Goal: Information Seeking & Learning: Learn about a topic

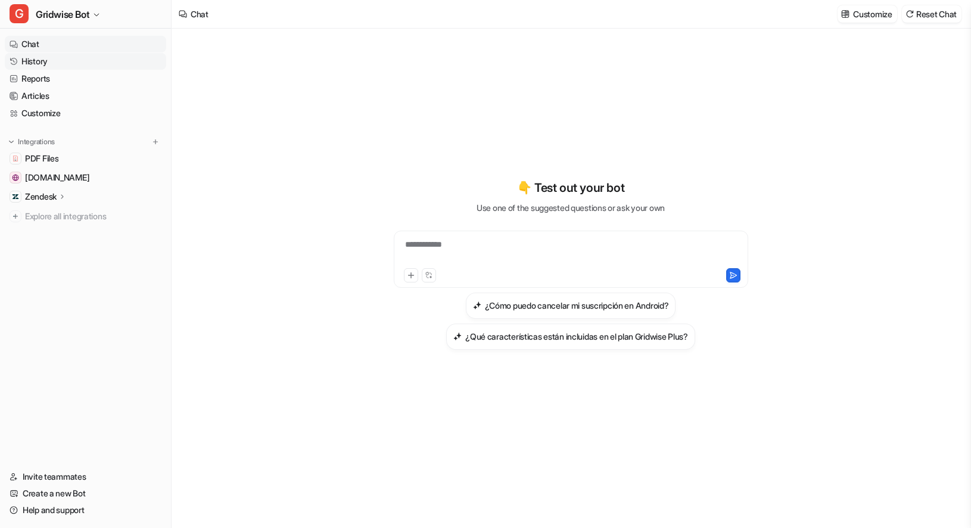
click at [51, 61] on link "History" at bounding box center [85, 61] width 161 height 17
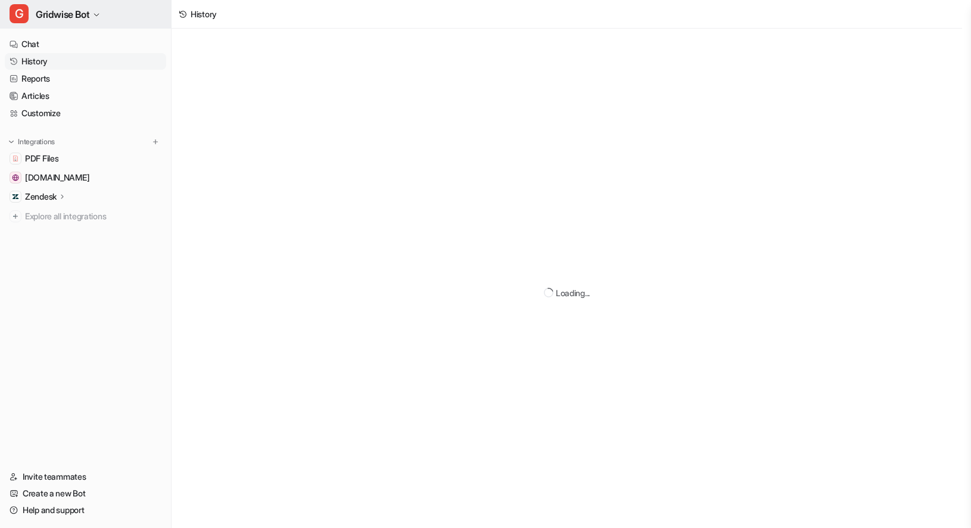
click at [94, 20] on button "G Gridwise Bot" at bounding box center [85, 14] width 171 height 29
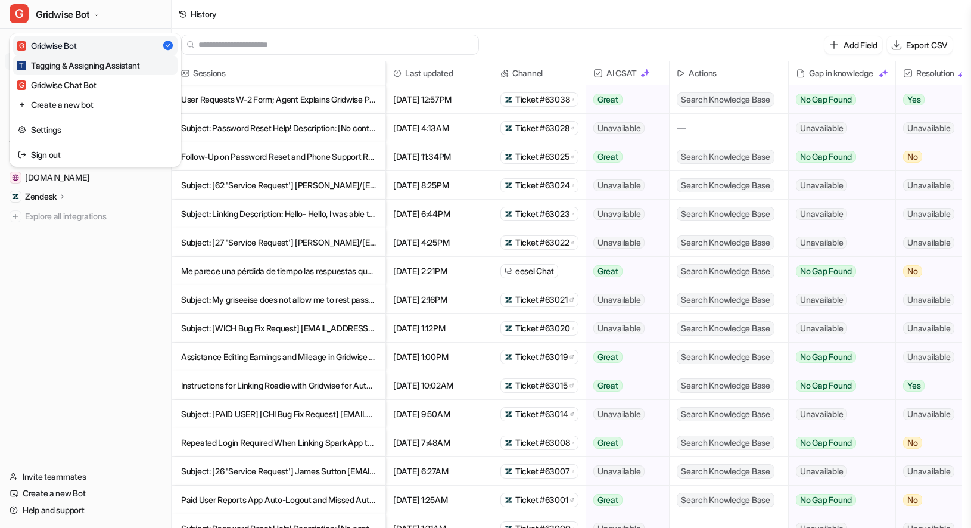
click at [120, 65] on div "T Tagging & Assigning Assistant" at bounding box center [78, 65] width 123 height 13
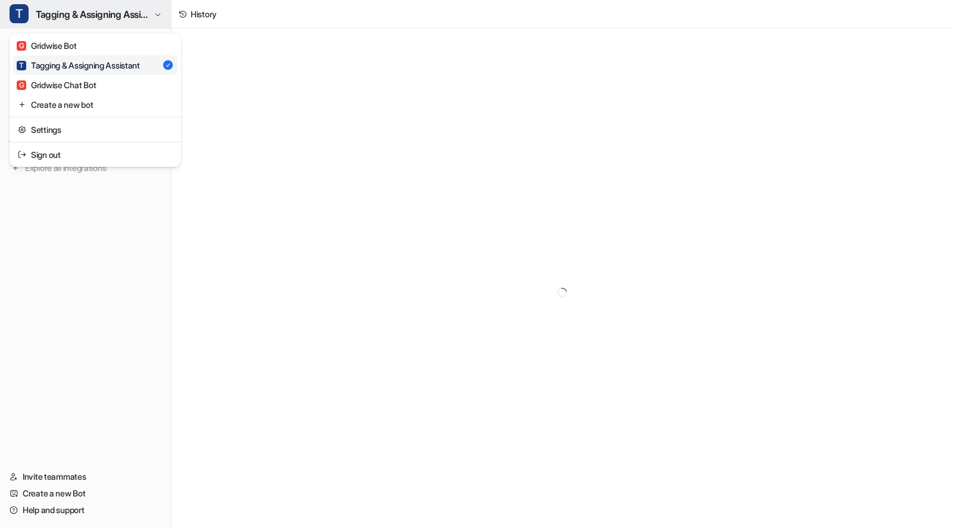
click at [63, 14] on span "Tagging & Assigning Assistant" at bounding box center [93, 14] width 115 height 17
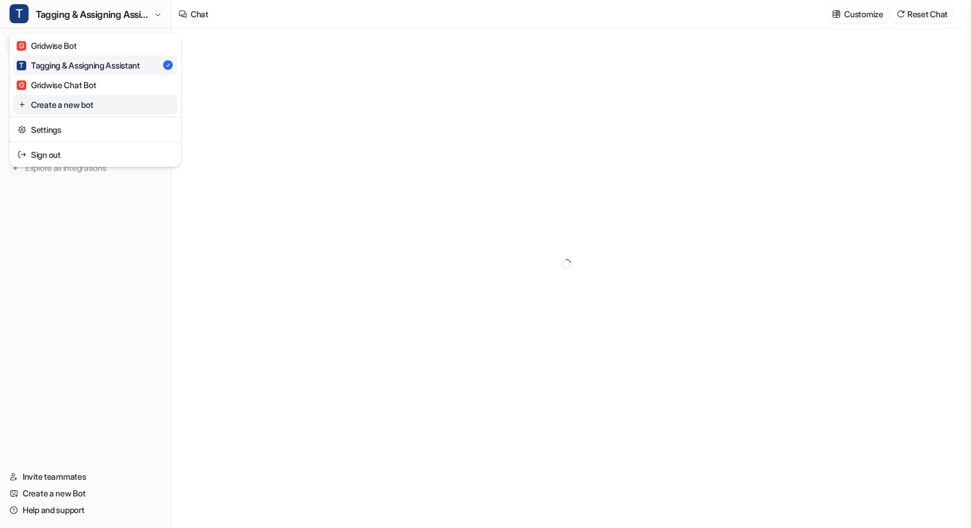
type textarea "**********"
click at [69, 89] on div "G Gridwise Chat Bot" at bounding box center [56, 85] width 79 height 13
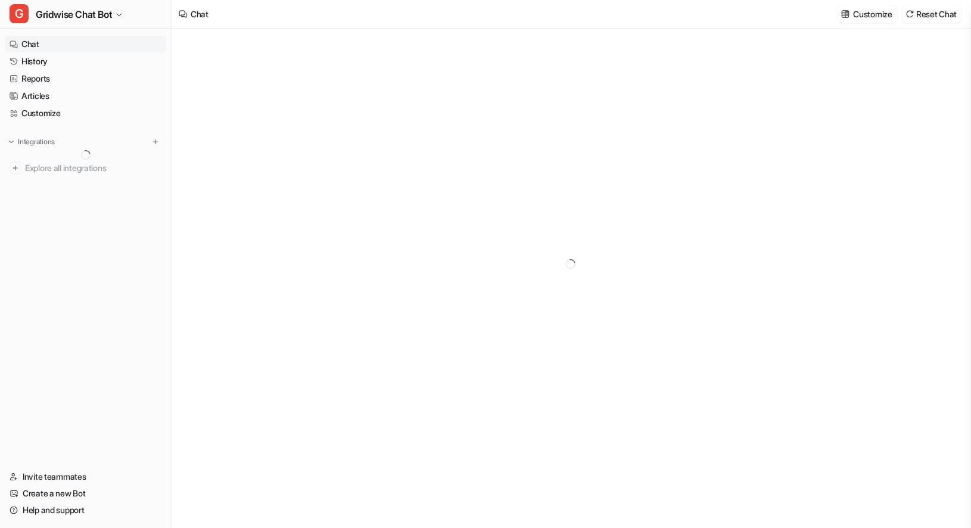
type textarea "**********"
click at [39, 58] on link "History" at bounding box center [85, 61] width 161 height 17
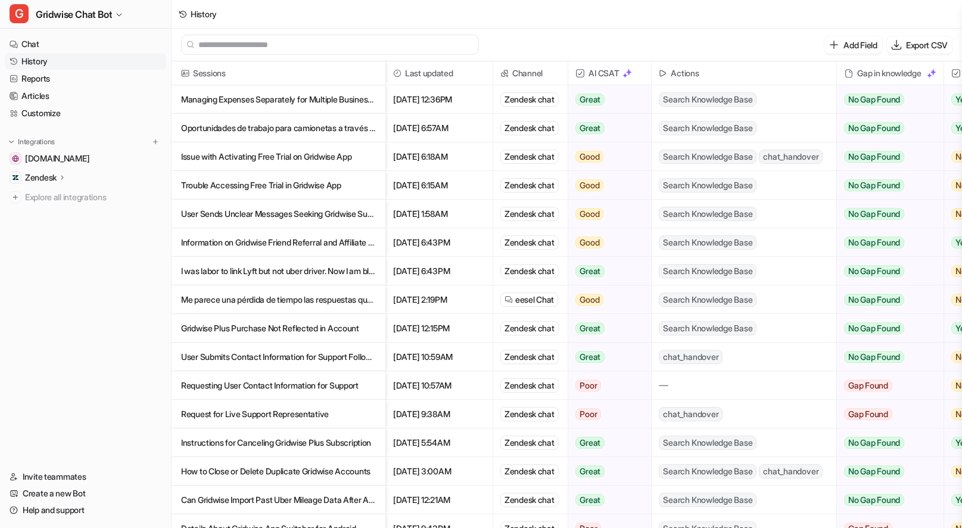
click at [329, 110] on p "Managing Expenses Separately for Multiple Businesses in Gridwise" at bounding box center [278, 99] width 195 height 29
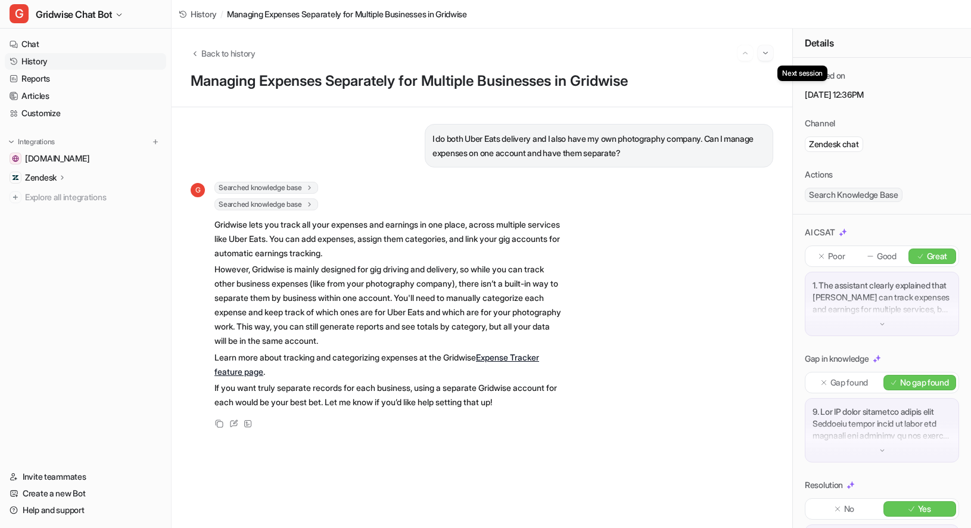
click at [762, 54] on img "Go to next session" at bounding box center [765, 53] width 8 height 11
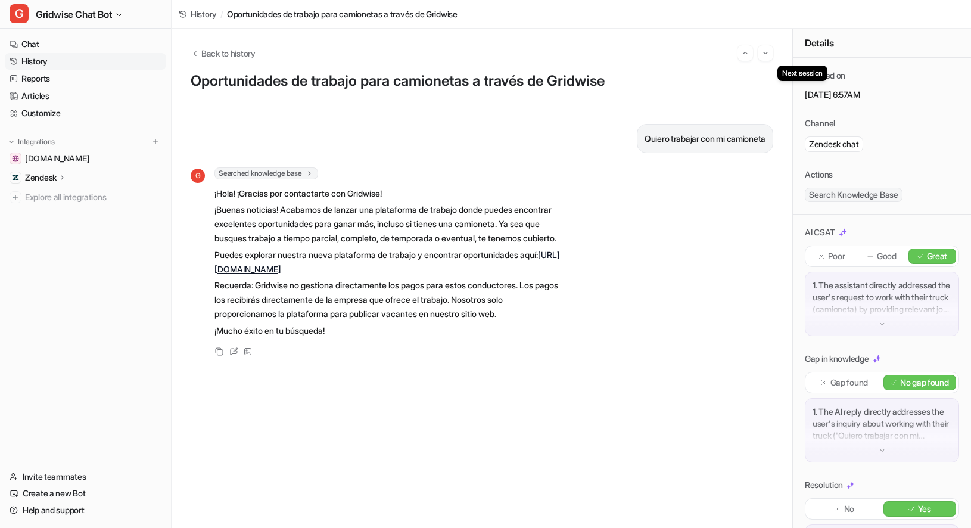
click at [762, 54] on img "Go to next session" at bounding box center [765, 53] width 8 height 11
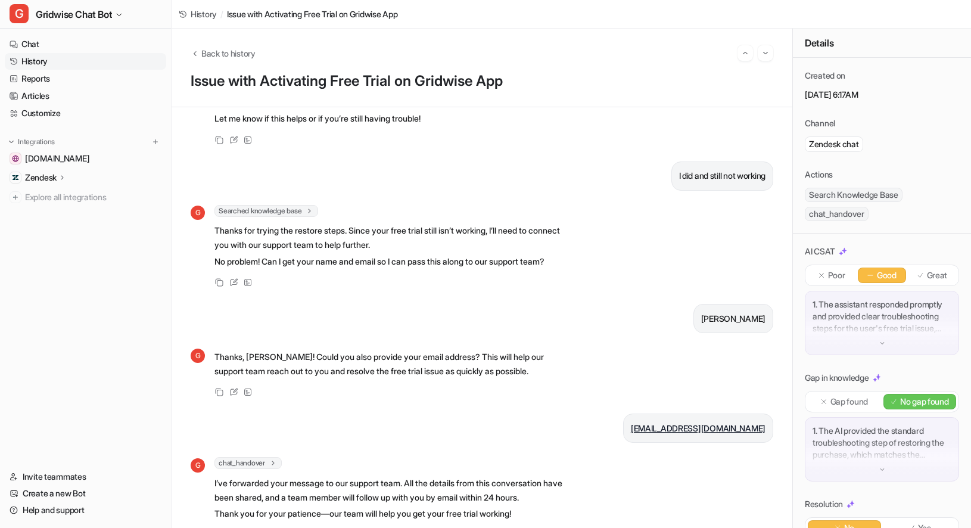
scroll to position [214, 0]
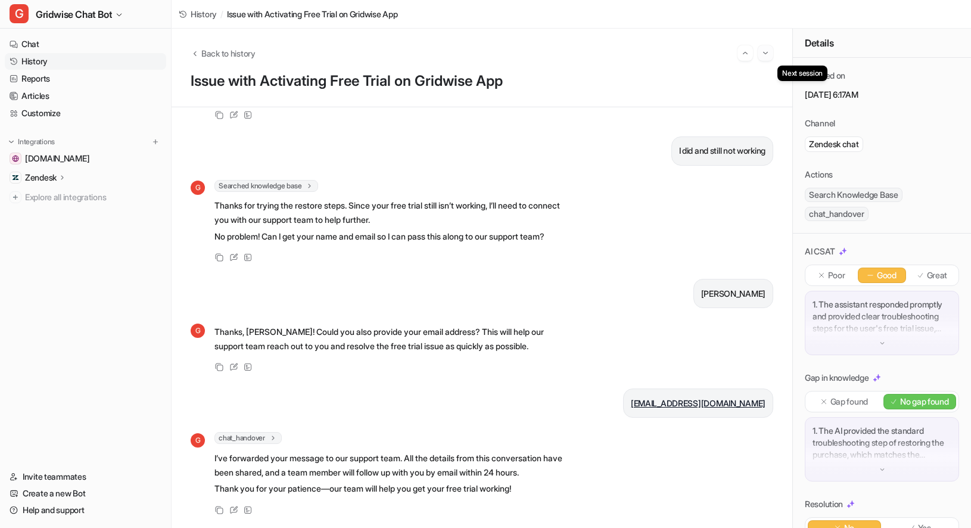
click at [768, 55] on img "Go to next session" at bounding box center [765, 53] width 8 height 11
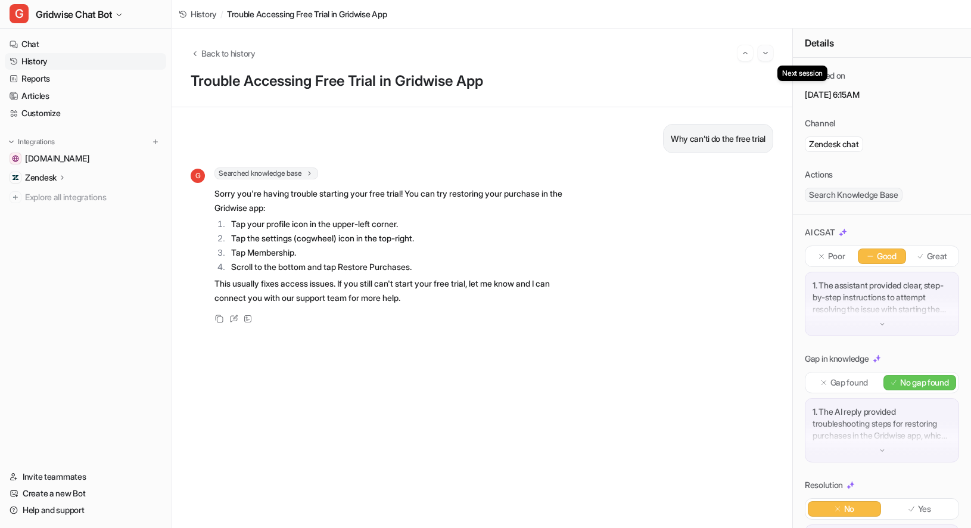
click at [764, 52] on img "Go to next session" at bounding box center [765, 53] width 8 height 11
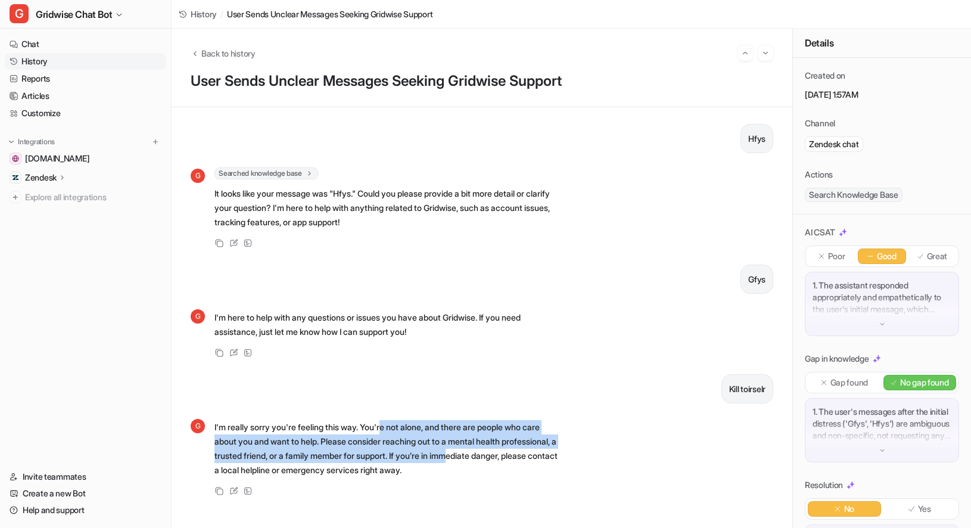
drag, startPoint x: 391, startPoint y: 434, endPoint x: 523, endPoint y: 453, distance: 133.0
click at [523, 453] on p "I'm really sorry you're feeling this way. You're not alone, and there are peopl…" at bounding box center [388, 448] width 349 height 57
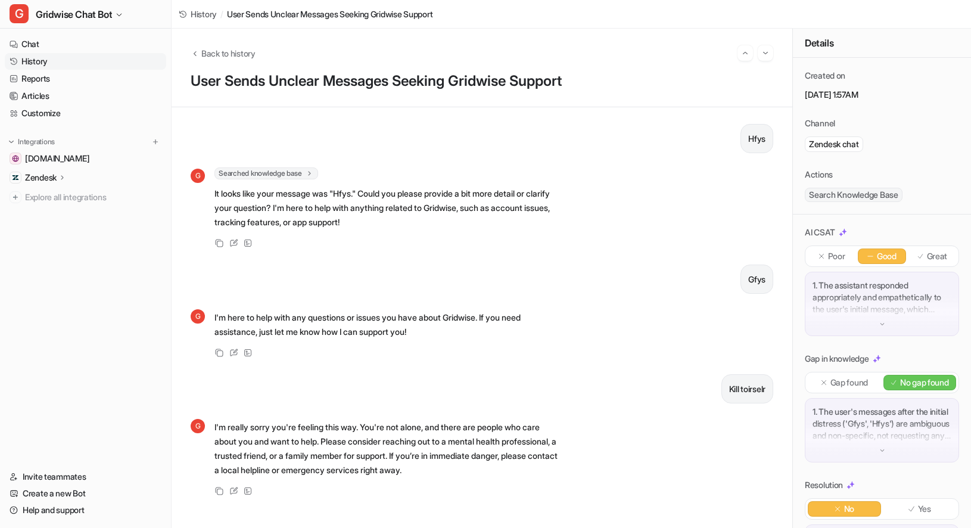
click at [740, 390] on p "Kill toirselr" at bounding box center [747, 389] width 36 height 14
click at [556, 412] on div "Hfys G Searched knowledge base search_queries : [ "Hfys" ] It looks like your m…" at bounding box center [482, 317] width 583 height 387
click at [751, 445] on div "G I'm really sorry you're feeling this way. You're not alone, and there are peo…" at bounding box center [482, 458] width 583 height 80
click at [748, 389] on p "Kill toirselr" at bounding box center [747, 389] width 36 height 14
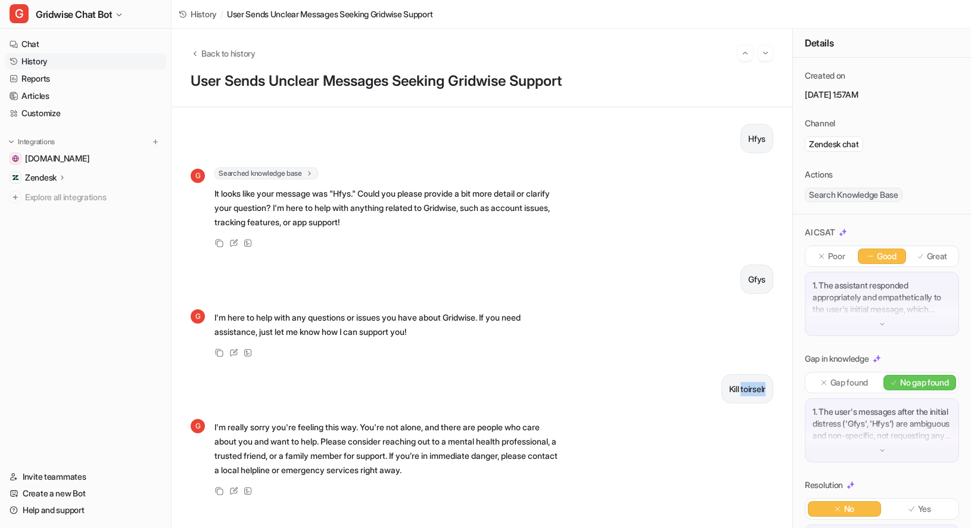
click at [748, 389] on p "Kill toirselr" at bounding box center [747, 389] width 36 height 14
click at [568, 262] on div "Hfys G Searched knowledge base search_queries : [ "Hfys" ] It looks like your m…" at bounding box center [482, 317] width 583 height 387
click at [748, 141] on p "Hfys" at bounding box center [756, 139] width 17 height 14
click at [646, 372] on div "Hfys G Searched knowledge base search_queries : [ "Hfys" ] It looks like your m…" at bounding box center [482, 317] width 583 height 387
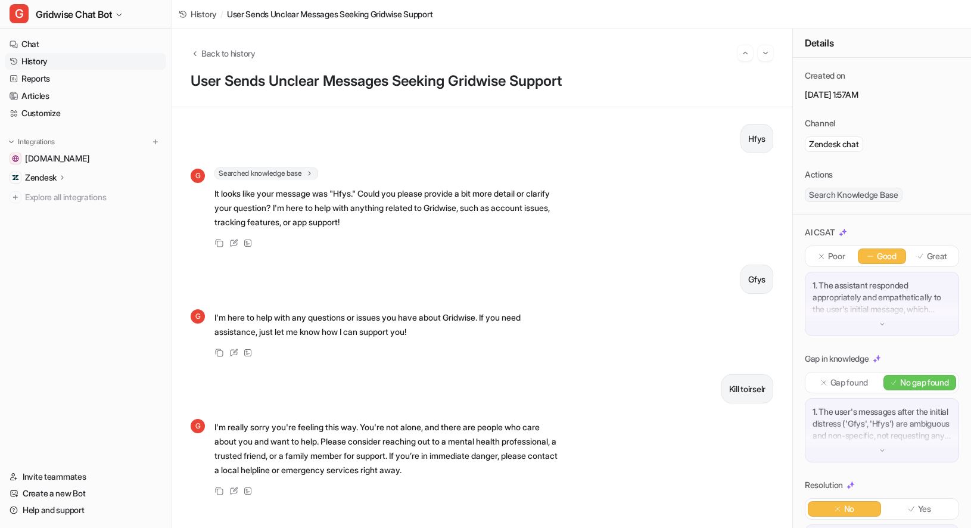
click at [748, 278] on p "Gfys" at bounding box center [756, 279] width 17 height 14
click at [764, 54] on img "Go to next session" at bounding box center [765, 53] width 8 height 11
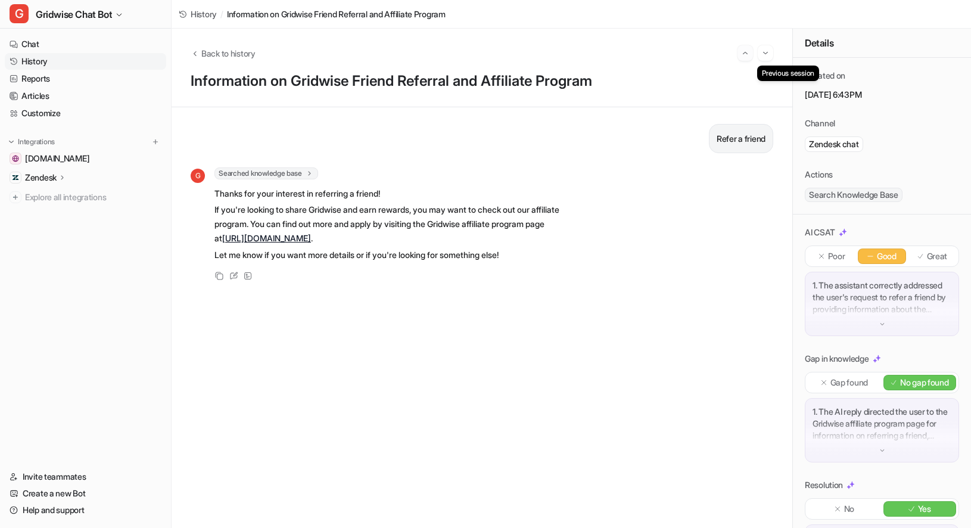
click at [743, 52] on img "Go to previous session" at bounding box center [745, 53] width 8 height 11
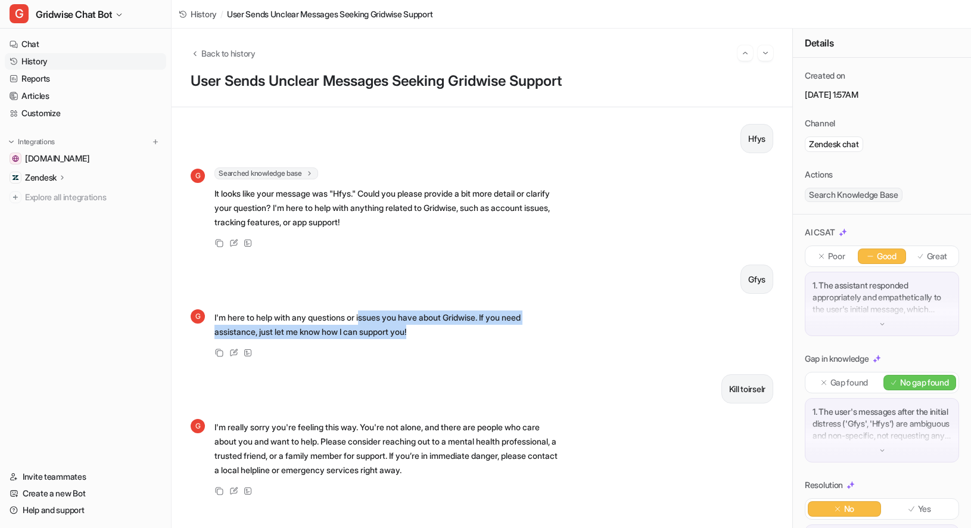
drag, startPoint x: 369, startPoint y: 323, endPoint x: 509, endPoint y: 335, distance: 141.2
click at [509, 335] on p "I'm here to help with any questions or issues you have about Gridwise. If you n…" at bounding box center [388, 324] width 349 height 29
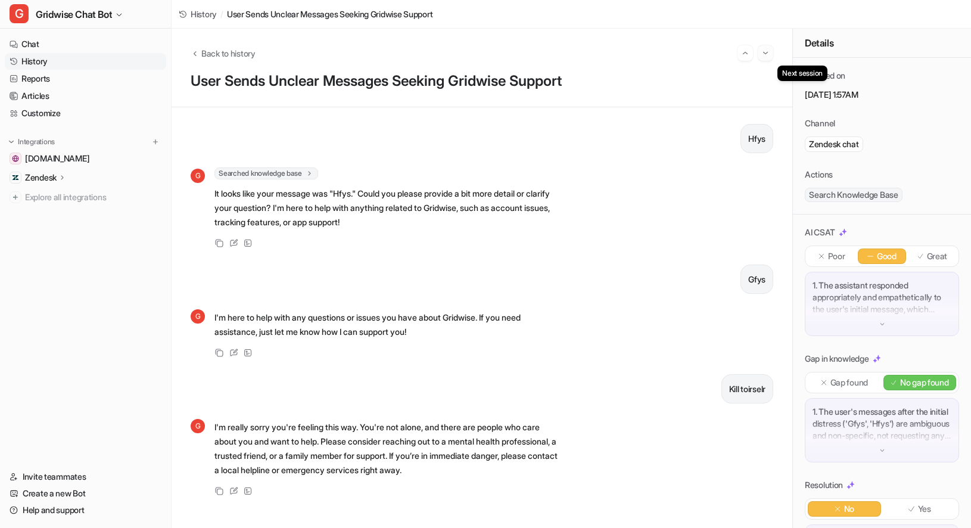
click at [769, 50] on img "Go to next session" at bounding box center [765, 53] width 8 height 11
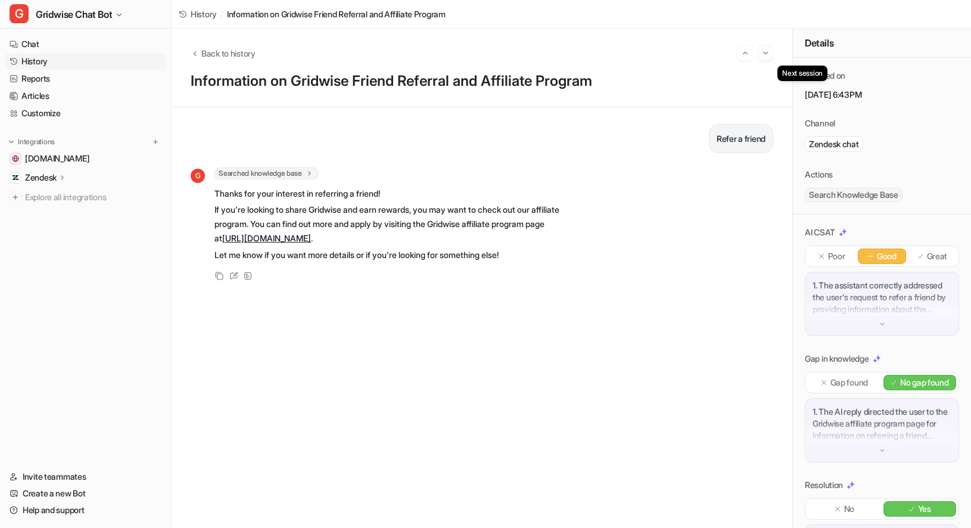
click at [770, 53] on button "Go to next session" at bounding box center [765, 52] width 15 height 15
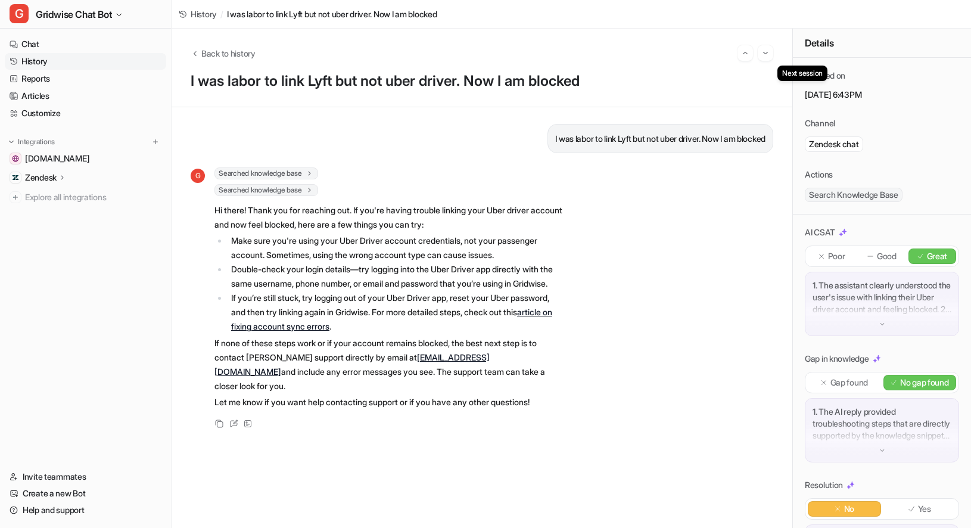
click at [770, 53] on button "Go to next session" at bounding box center [765, 52] width 15 height 15
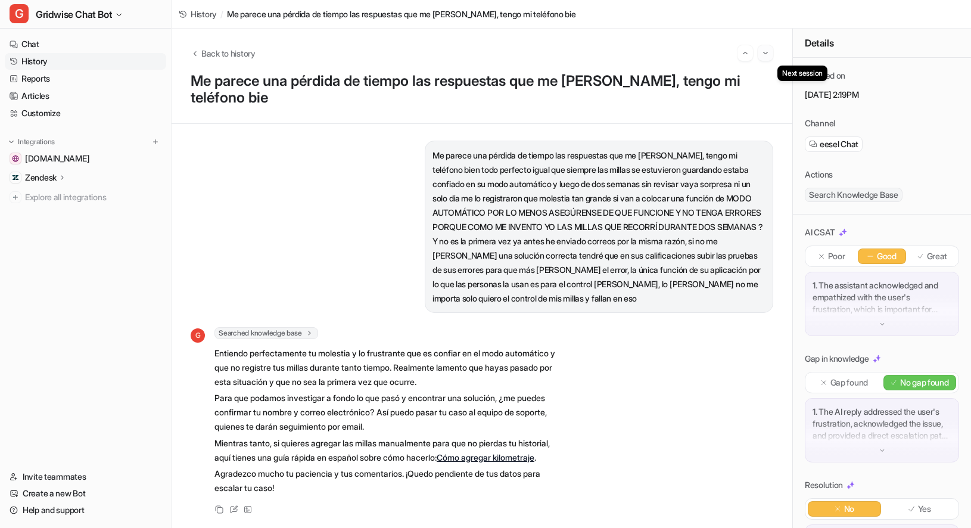
click at [763, 52] on img "Go to next session" at bounding box center [765, 53] width 8 height 11
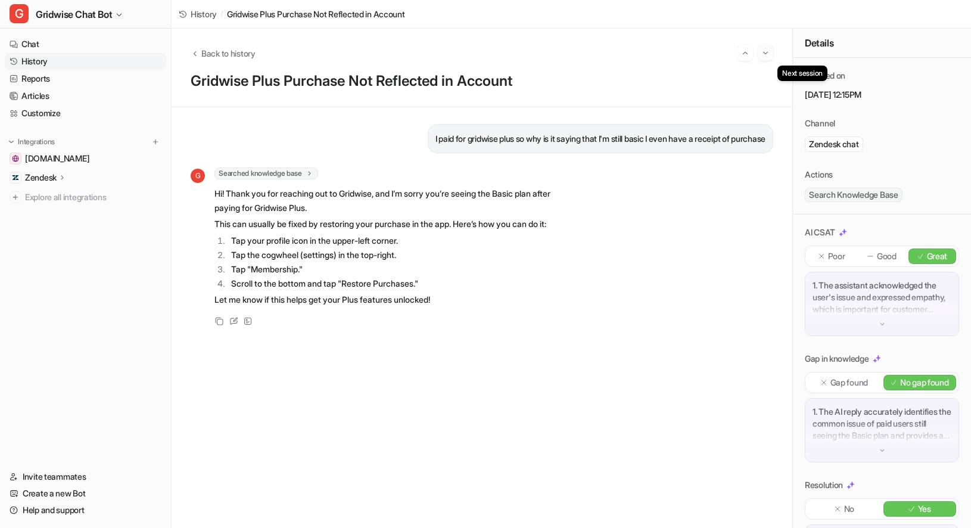
click at [763, 52] on img "Go to next session" at bounding box center [765, 53] width 8 height 11
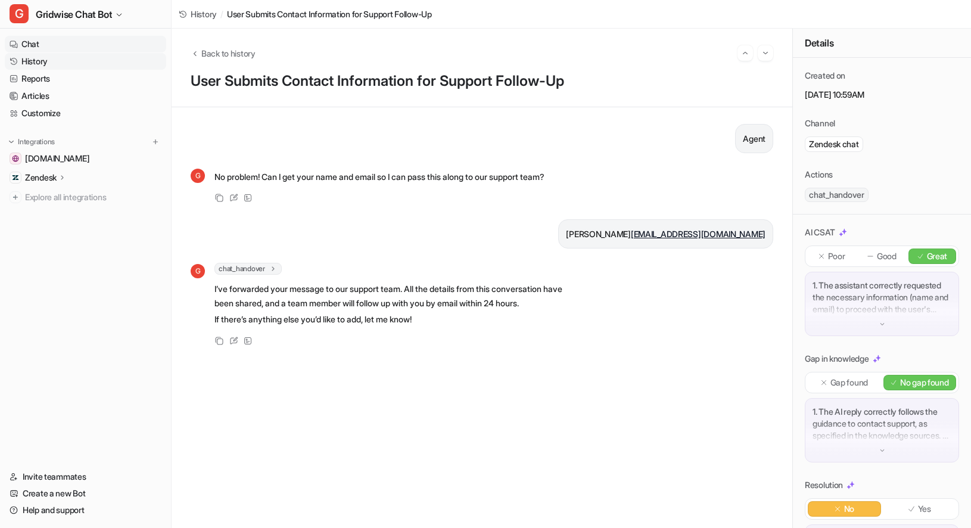
click at [58, 43] on link "Chat" at bounding box center [85, 44] width 161 height 17
